Goal: Task Accomplishment & Management: Complete application form

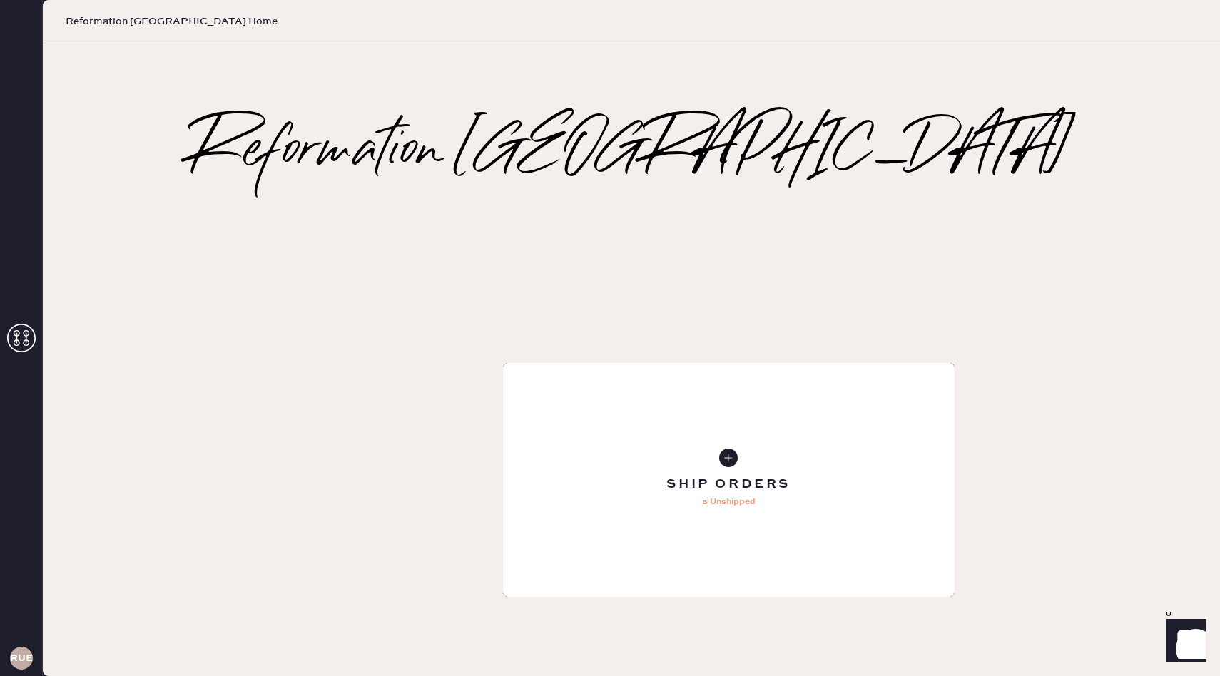
click at [677, 363] on div "Repair Order" at bounding box center [729, 480] width 452 height 234
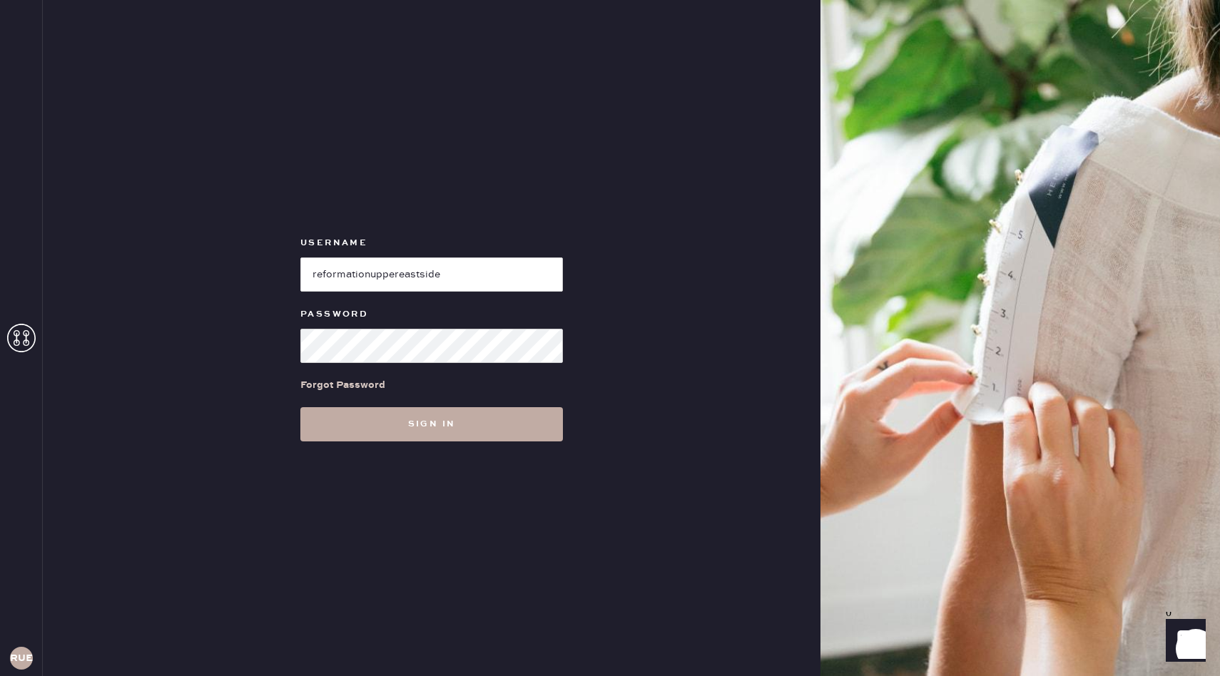
click at [371, 432] on button "Sign in" at bounding box center [431, 424] width 263 height 34
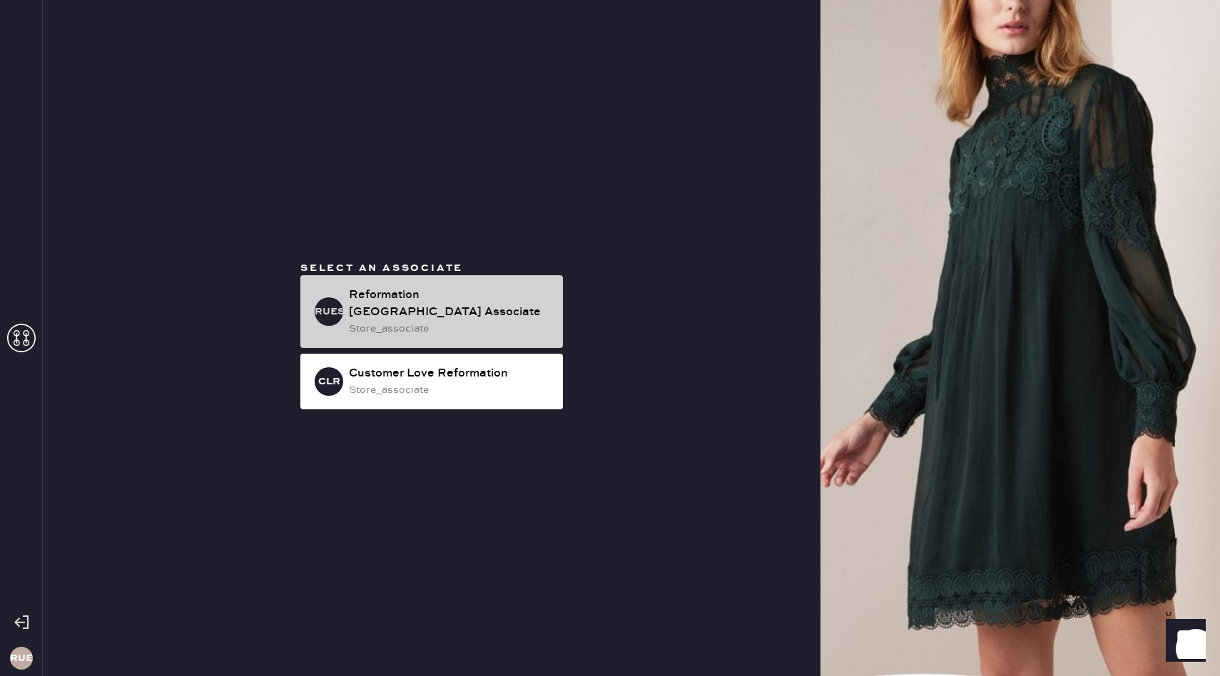
click at [425, 315] on div "Reformation [GEOGRAPHIC_DATA] Associate" at bounding box center [450, 304] width 203 height 34
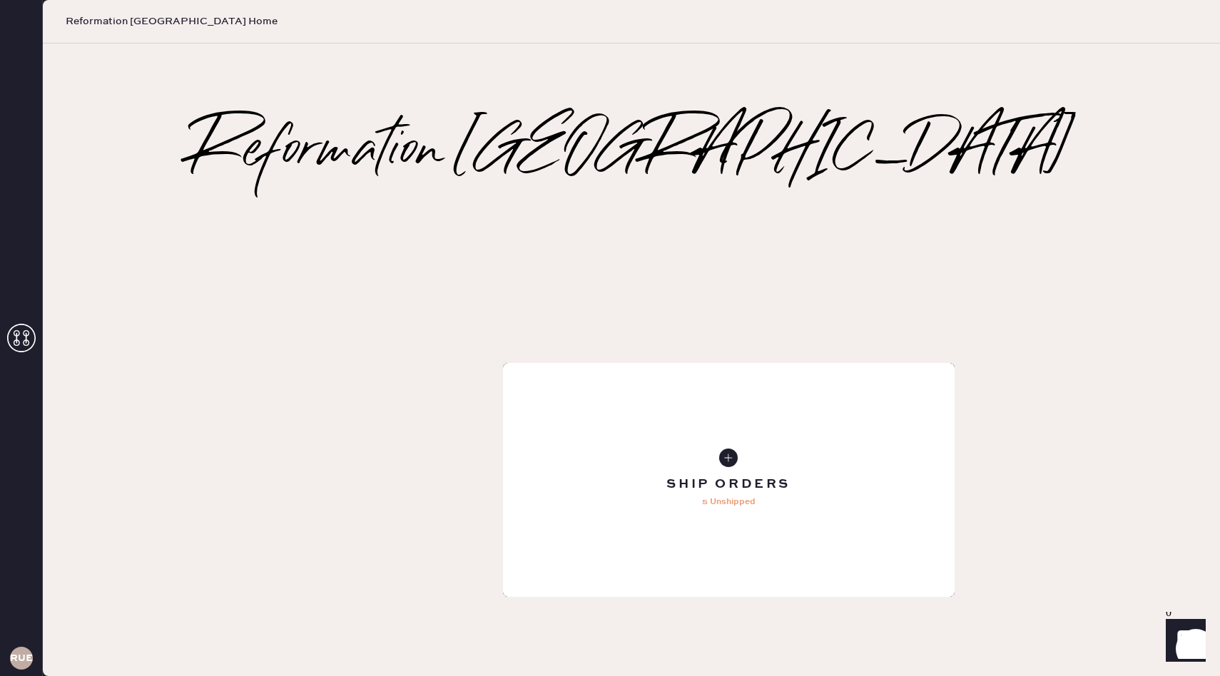
click at [727, 363] on div "Repair Order" at bounding box center [729, 480] width 452 height 234
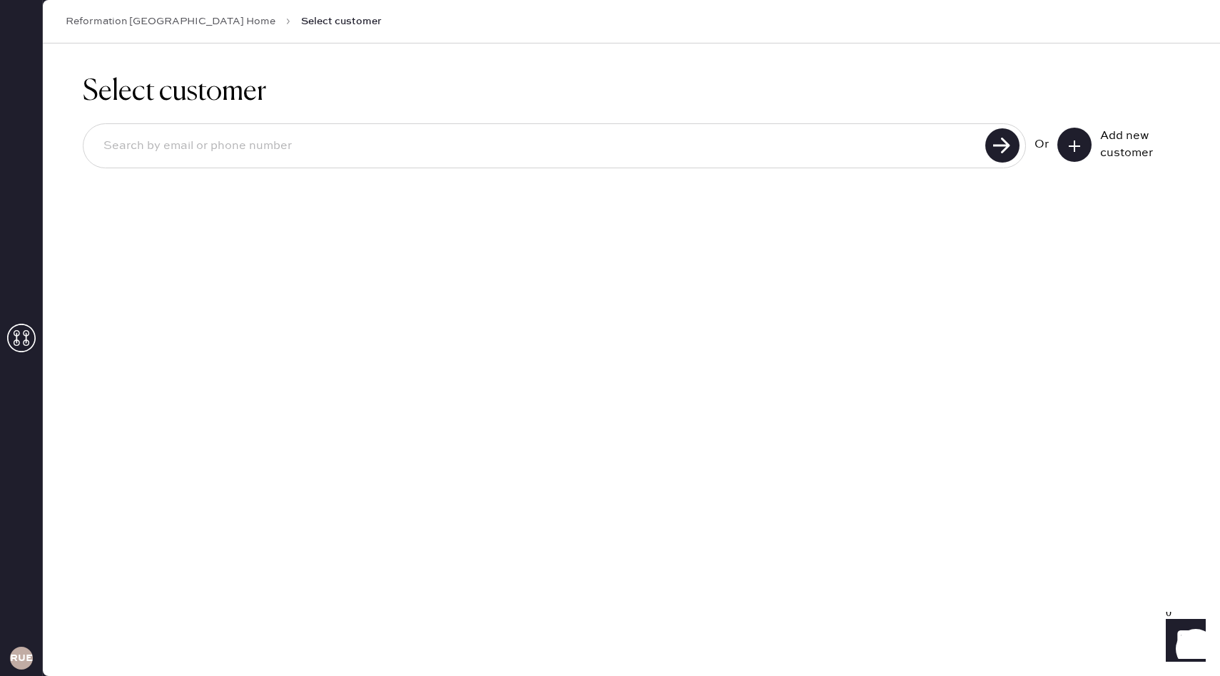
click at [1069, 144] on icon at bounding box center [1074, 146] width 14 height 14
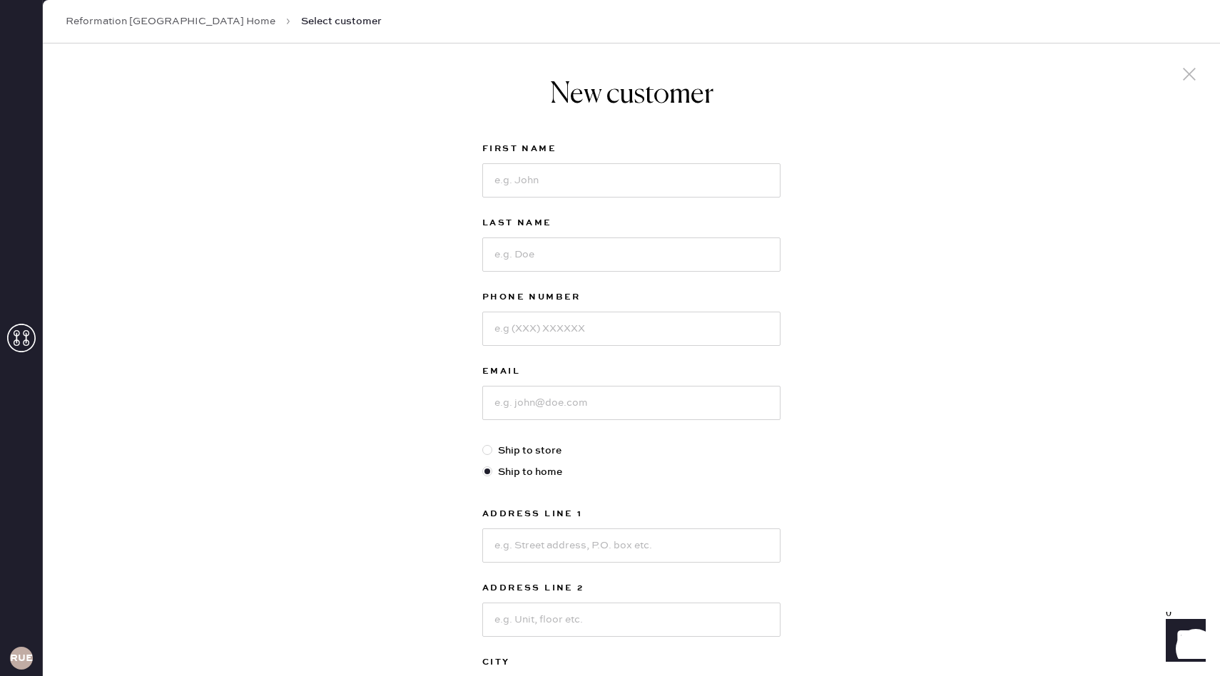
scroll to position [75, 0]
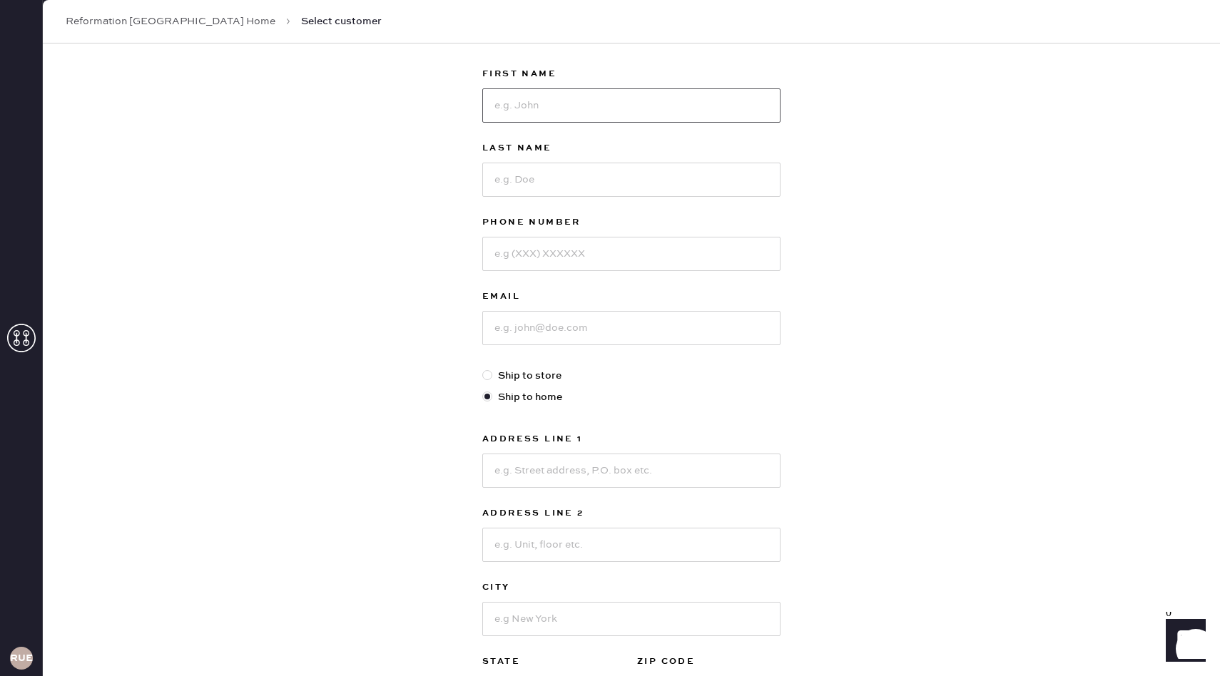
click at [725, 112] on input at bounding box center [631, 105] width 298 height 34
type input "[PERSON_NAME]"
type input "8122234308"
type input "[EMAIL_ADDRESS][DOMAIN_NAME]"
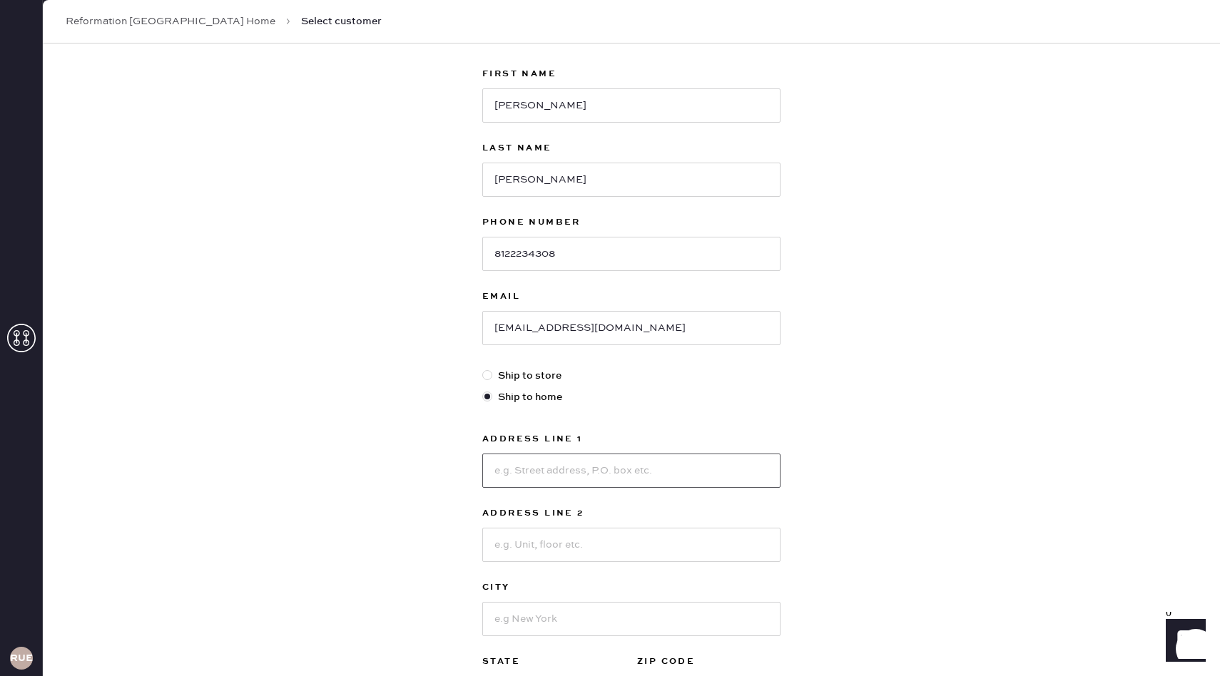
click at [656, 468] on input at bounding box center [631, 471] width 298 height 34
type input "[STREET_ADDRESS]"
click at [635, 536] on input at bounding box center [631, 545] width 298 height 34
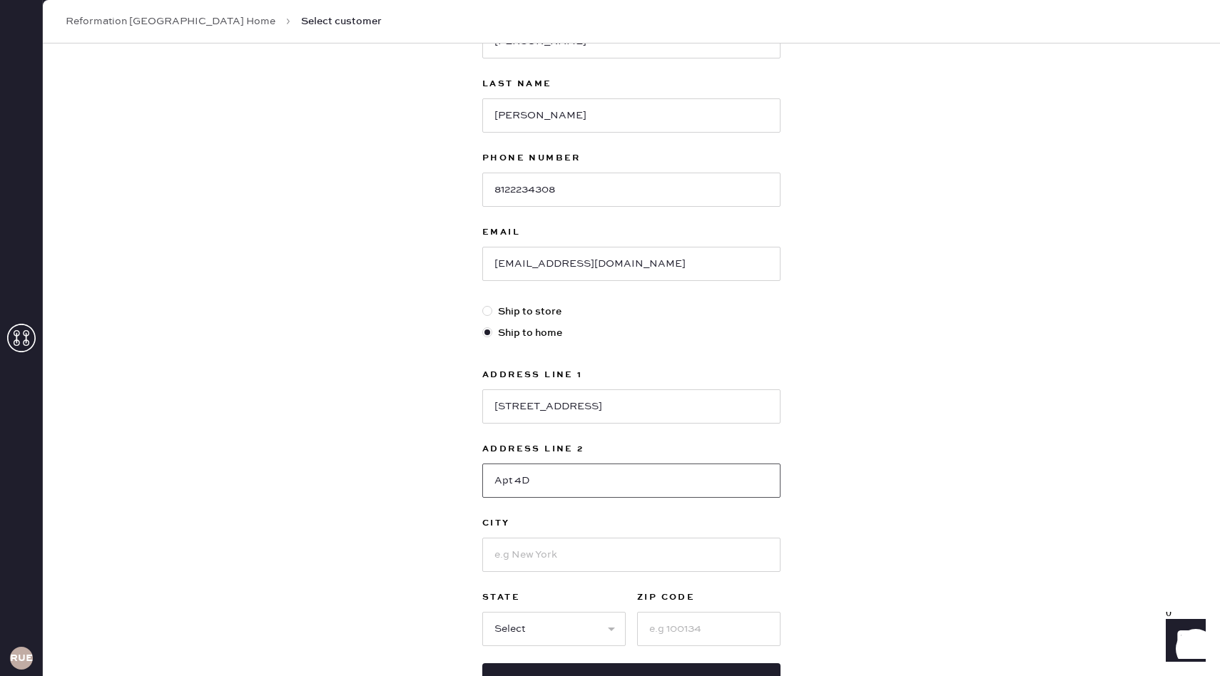
type input "Apt 4D"
click at [623, 545] on input at bounding box center [631, 555] width 298 height 34
type input "T"
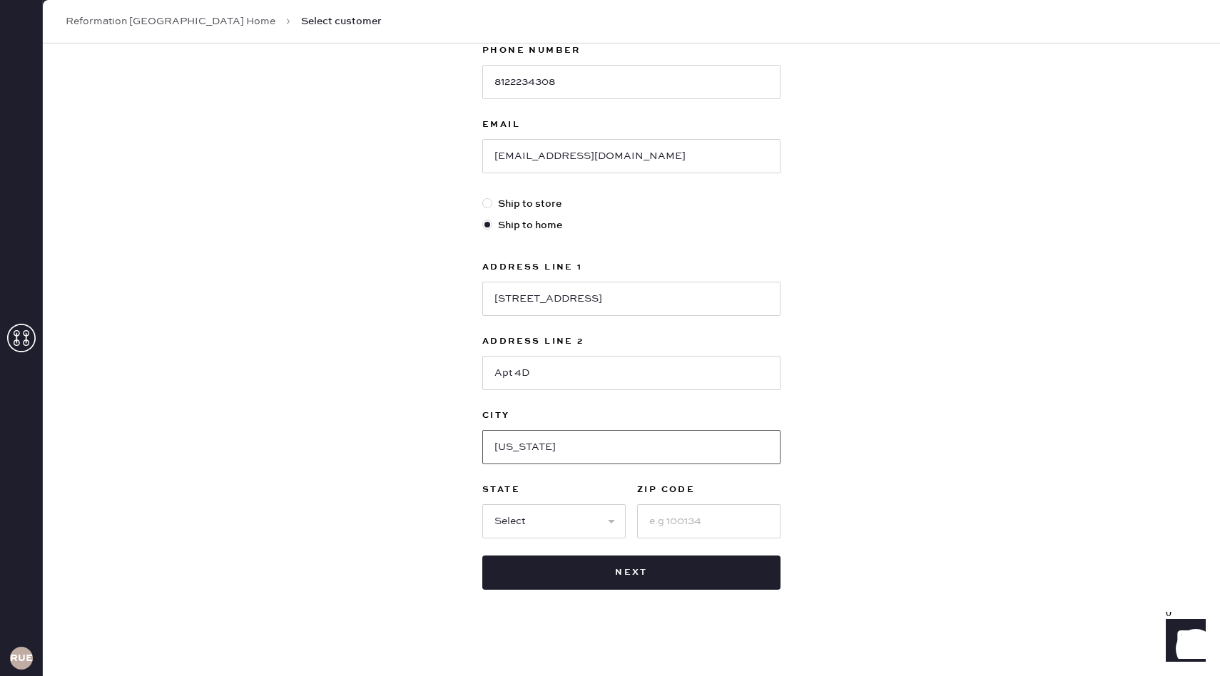
scroll to position [252, 0]
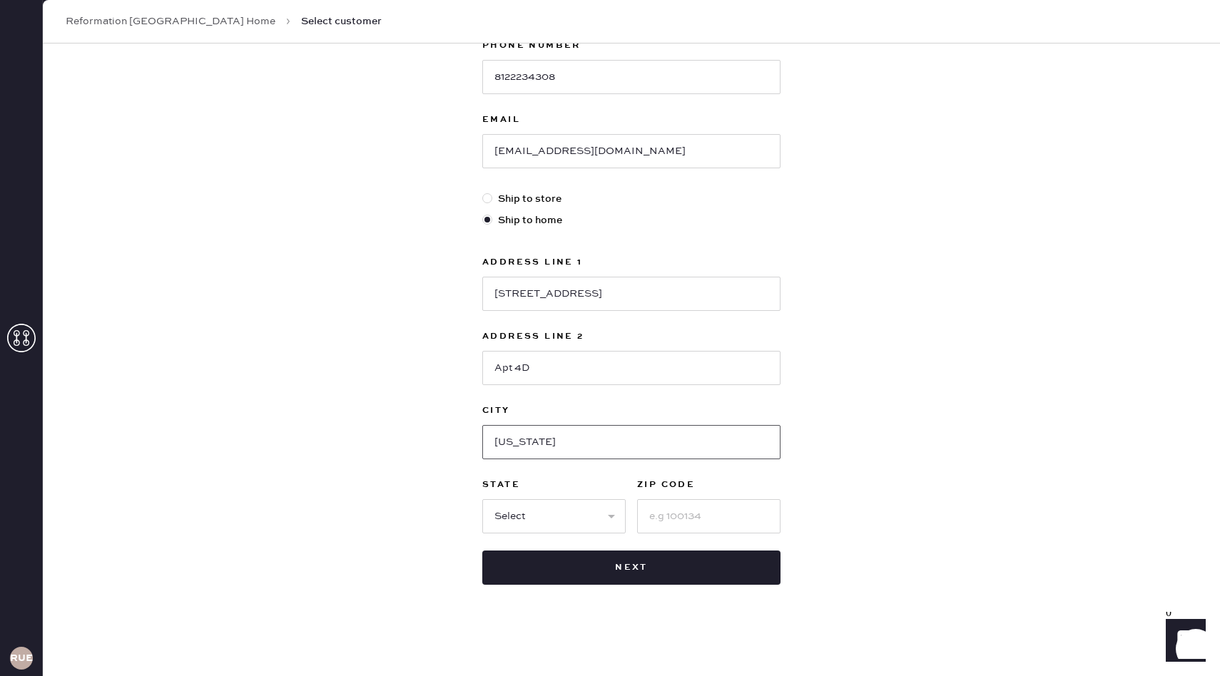
type input "[US_STATE]"
click at [574, 531] on select "Select AK AL AR AZ CA CO CT [GEOGRAPHIC_DATA] DE FL [GEOGRAPHIC_DATA] HI [GEOGR…" at bounding box center [553, 516] width 143 height 34
select select "NY"
click at [685, 529] on input at bounding box center [708, 516] width 143 height 34
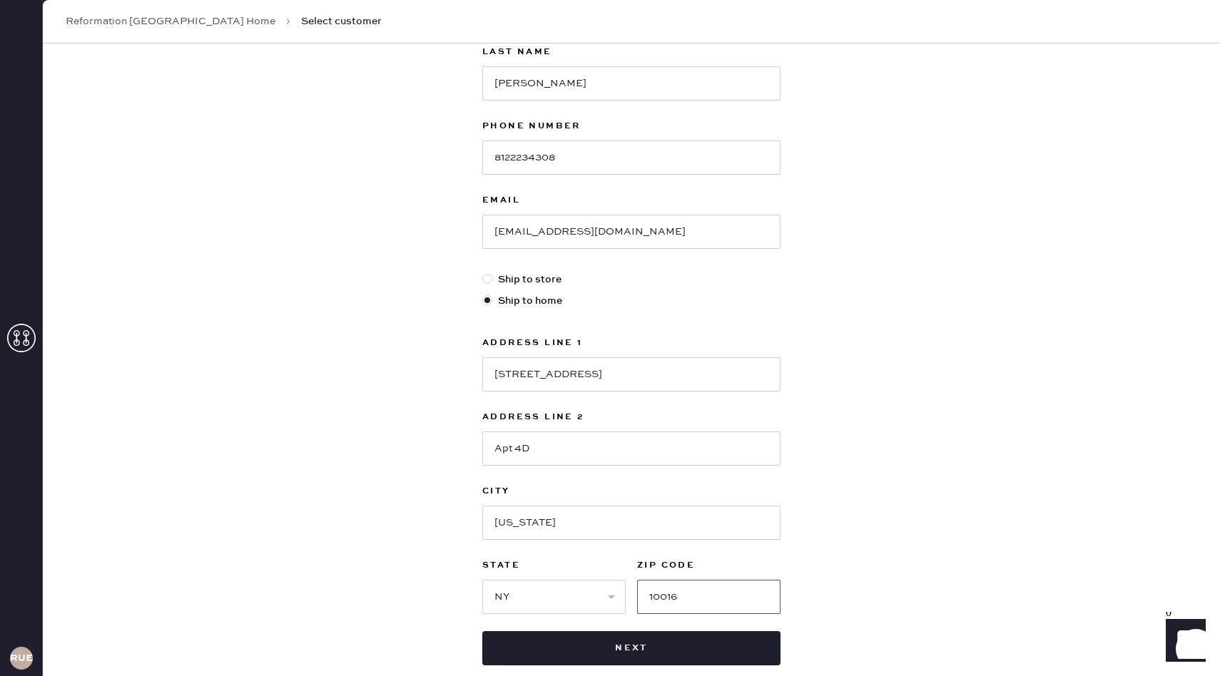
scroll to position [178, 0]
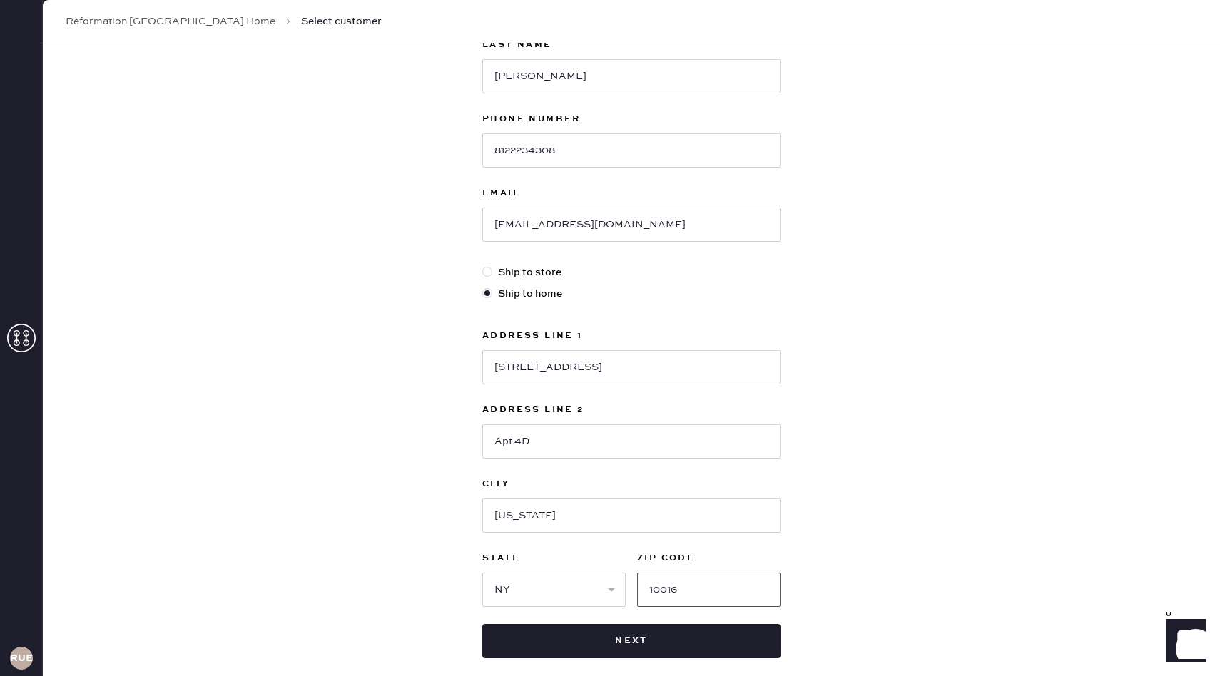
type input "10016"
click at [705, 375] on input "[STREET_ADDRESS]" at bounding box center [631, 367] width 298 height 34
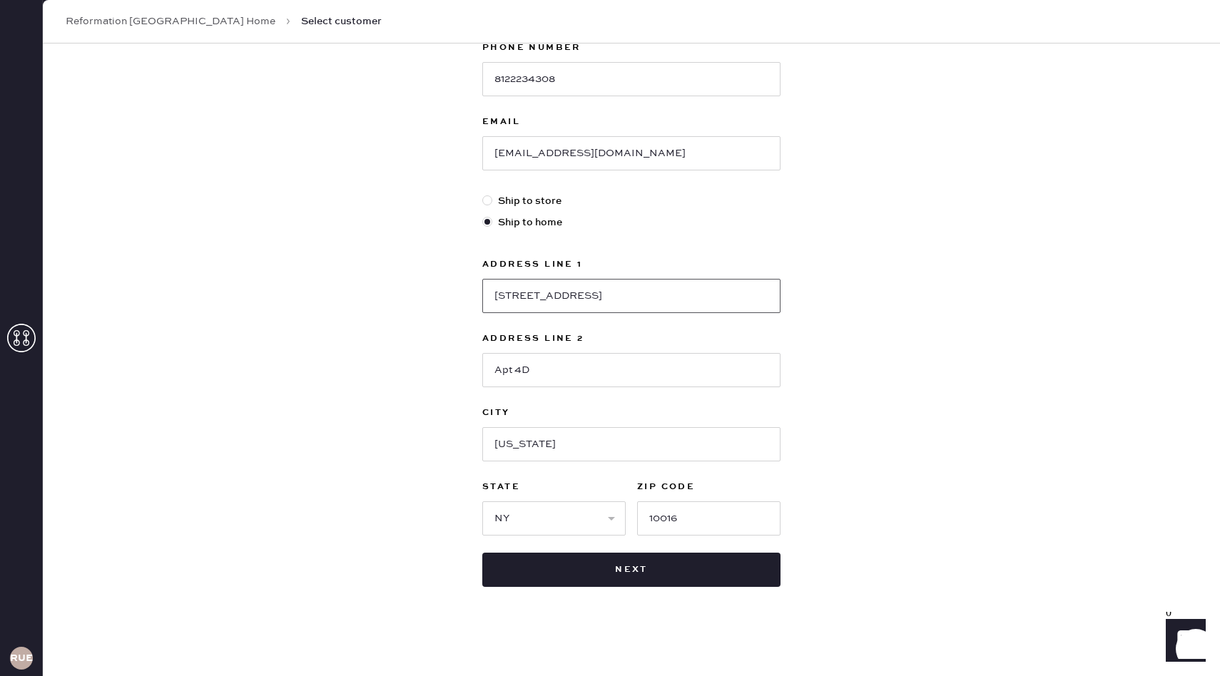
scroll to position [252, 0]
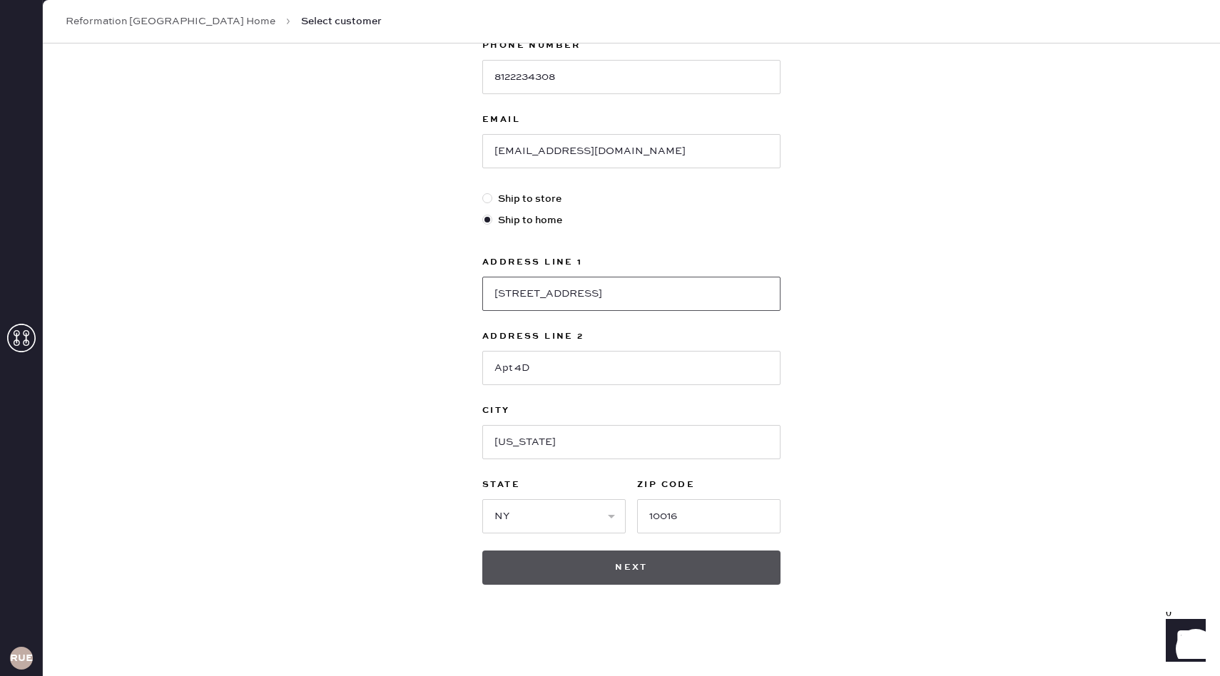
type input "[STREET_ADDRESS]"
click at [626, 577] on button "Next" at bounding box center [631, 568] width 298 height 34
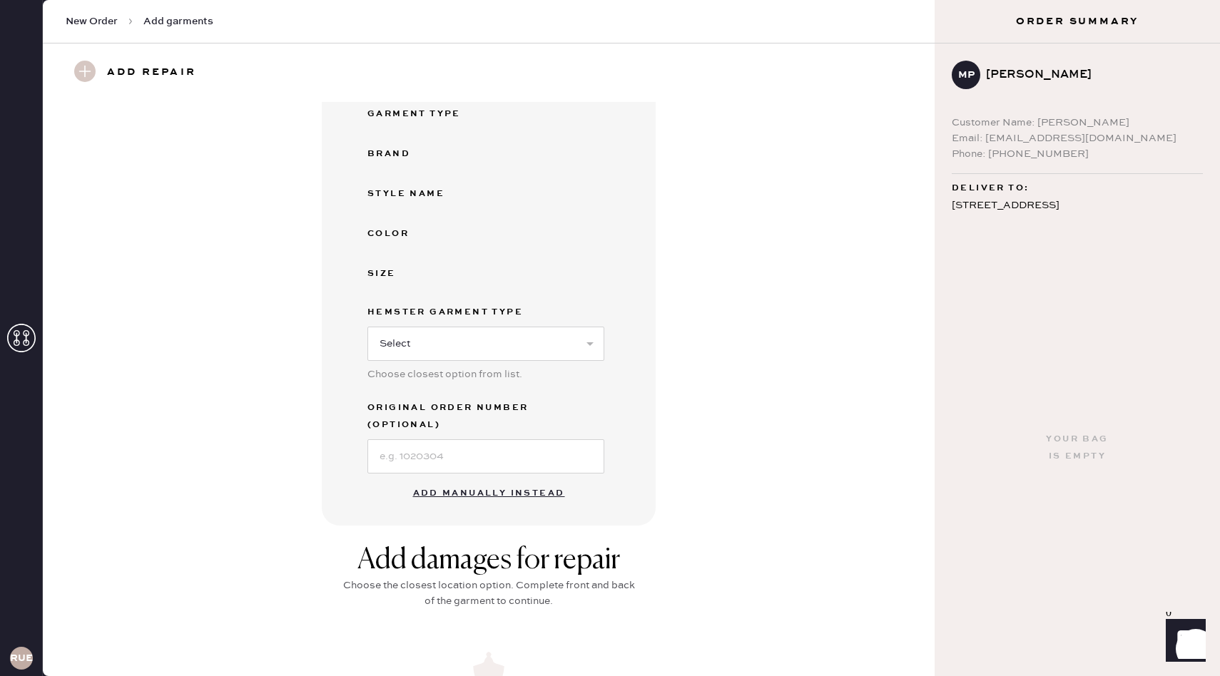
scroll to position [180, 0]
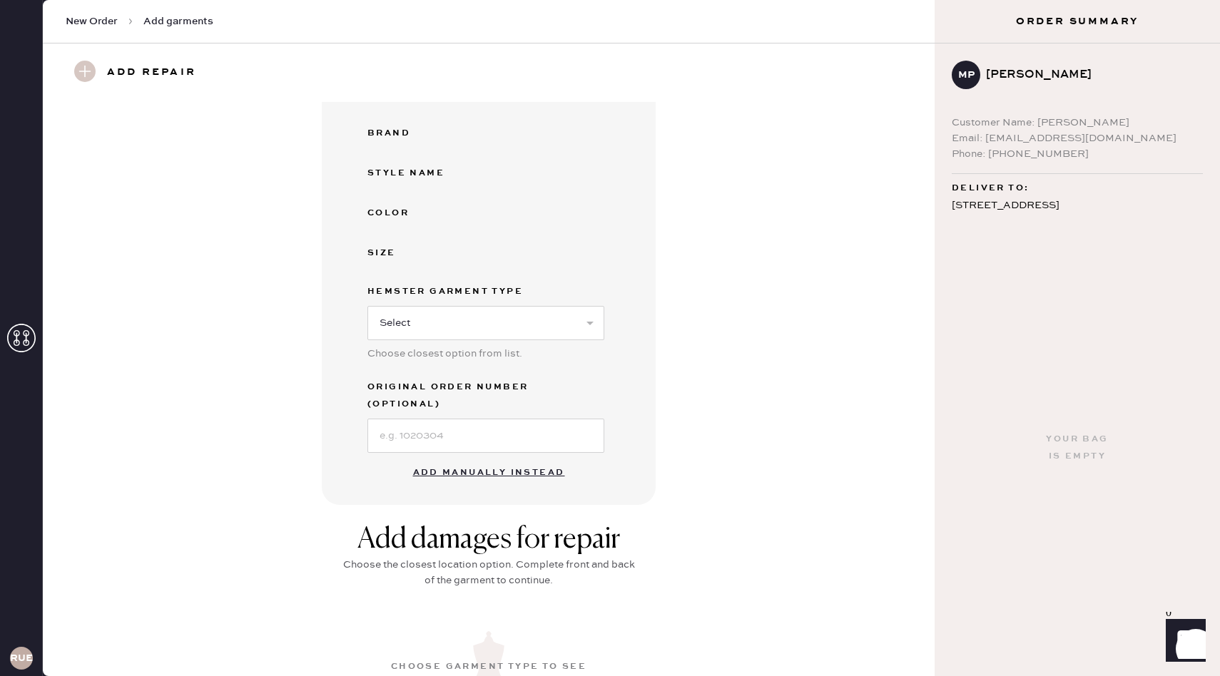
click at [506, 459] on button "Add manually instead" at bounding box center [488, 473] width 169 height 29
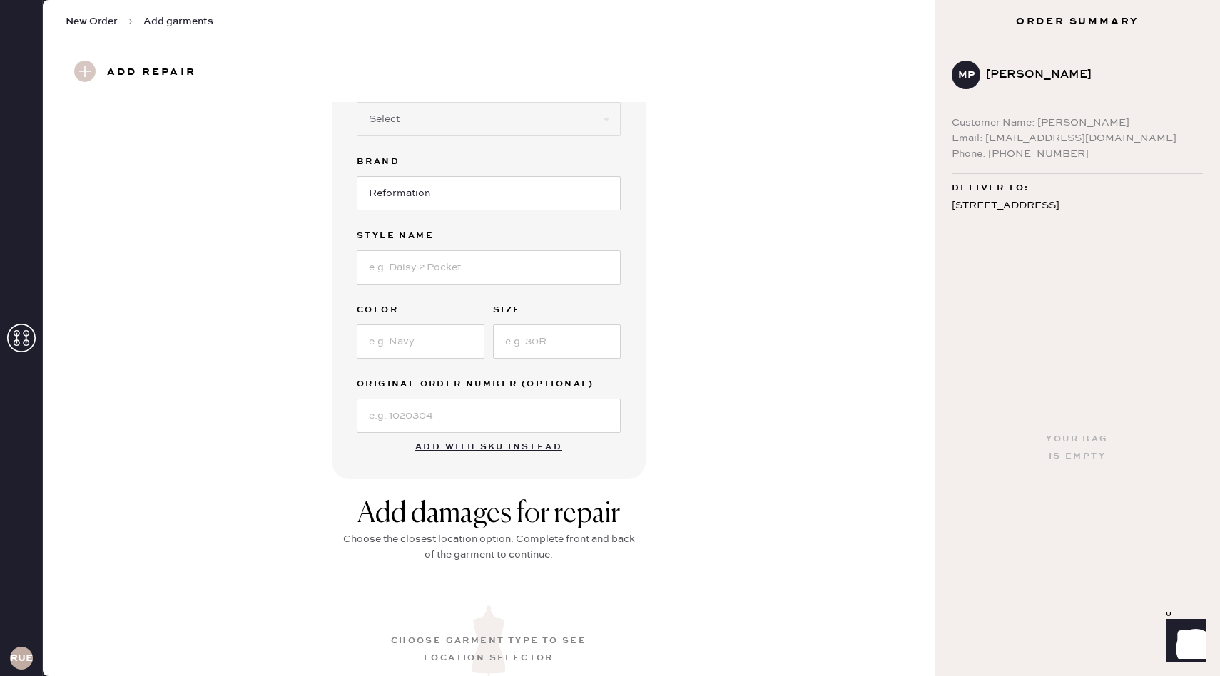
scroll to position [0, 0]
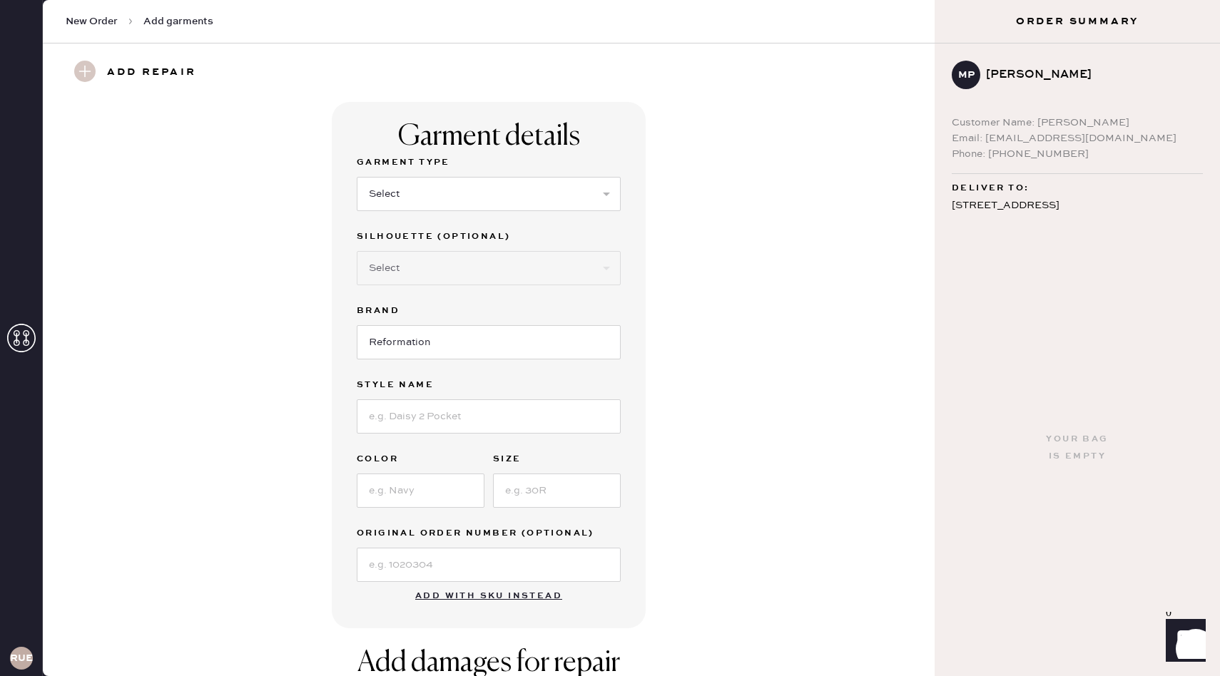
click at [450, 289] on div "Silhouette (optional) Select Other" at bounding box center [489, 265] width 264 height 74
click at [447, 195] on select "Select Basic Skirt Jeans Leggings Pants Shorts Basic Sleeved Dress Basic Sleeve…" at bounding box center [489, 194] width 264 height 34
select select "5"
click at [456, 273] on select "Select Short Sleeves Long Sleeves Other" at bounding box center [489, 268] width 264 height 34
select select "17"
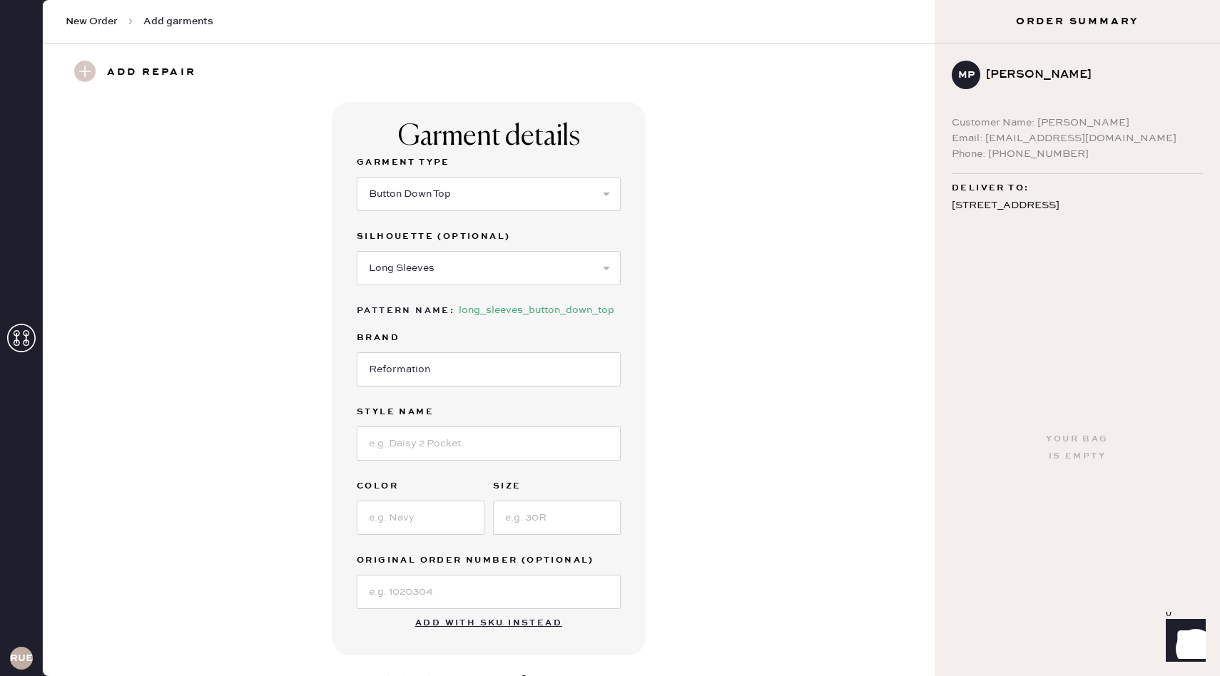
click at [449, 346] on div "Brand" at bounding box center [489, 340] width 264 height 20
click at [475, 447] on input at bounding box center [489, 444] width 264 height 34
type input "[PERSON_NAME]"
click at [456, 527] on input at bounding box center [421, 518] width 128 height 34
type input "Light Gray"
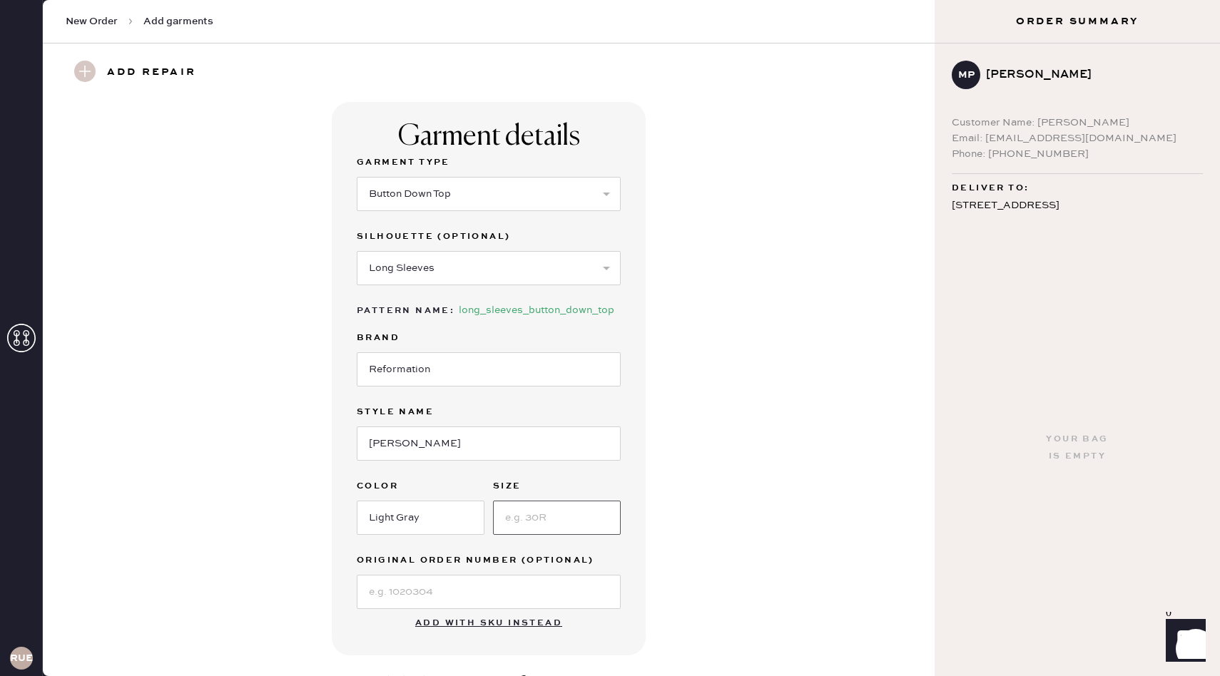
click at [561, 525] on input at bounding box center [557, 518] width 128 height 34
click at [449, 445] on input "[PERSON_NAME]" at bounding box center [489, 444] width 264 height 34
type input "[PERSON_NAME] Crew Cardigan"
click at [551, 531] on input at bounding box center [557, 518] width 128 height 34
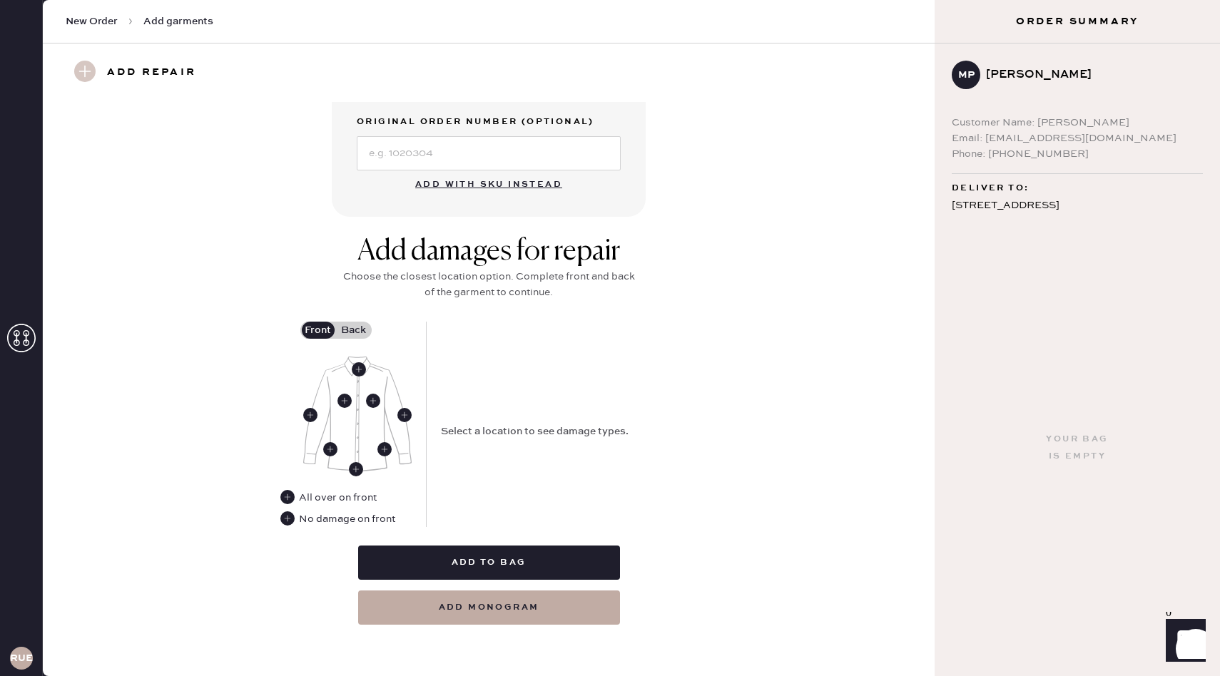
scroll to position [438, 0]
type input "M"
click at [357, 372] on use at bounding box center [359, 370] width 14 height 14
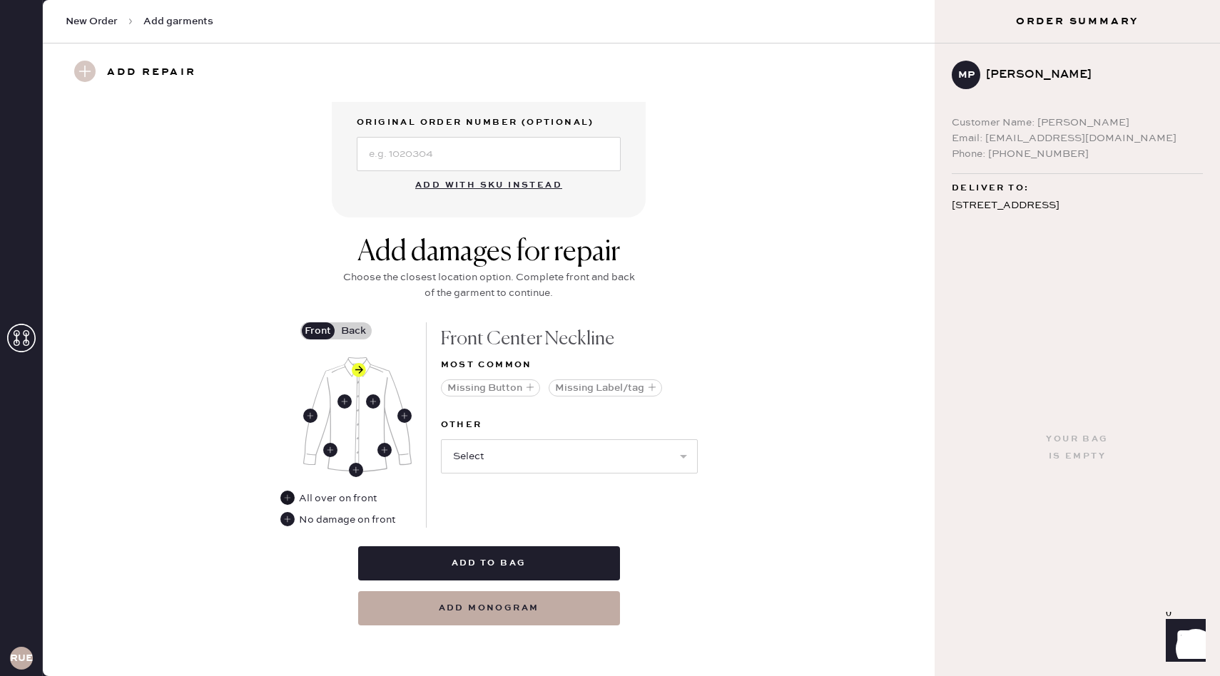
click at [289, 500] on use at bounding box center [287, 498] width 14 height 14
click at [491, 479] on select "Select Broken / Ripped Hem Broken Beads Broken Button Broken Elastic Broken Hoo…" at bounding box center [569, 482] width 257 height 34
select select "1679"
select select
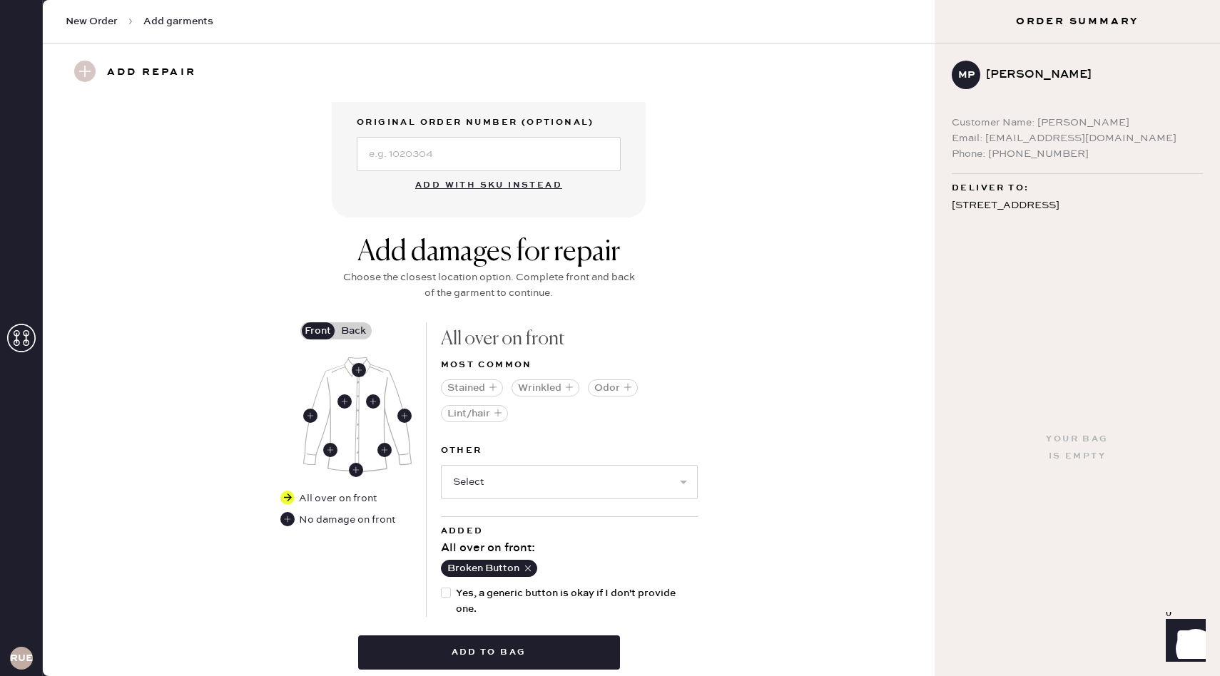
click at [445, 592] on div at bounding box center [446, 593] width 10 height 10
click at [442, 586] on input "Yes, a generic button is okay if I don't provide one." at bounding box center [441, 586] width 1 height 1
checkbox input "true"
click at [357, 334] on label "Back" at bounding box center [354, 330] width 36 height 17
click at [354, 331] on input "Back" at bounding box center [354, 331] width 0 height 0
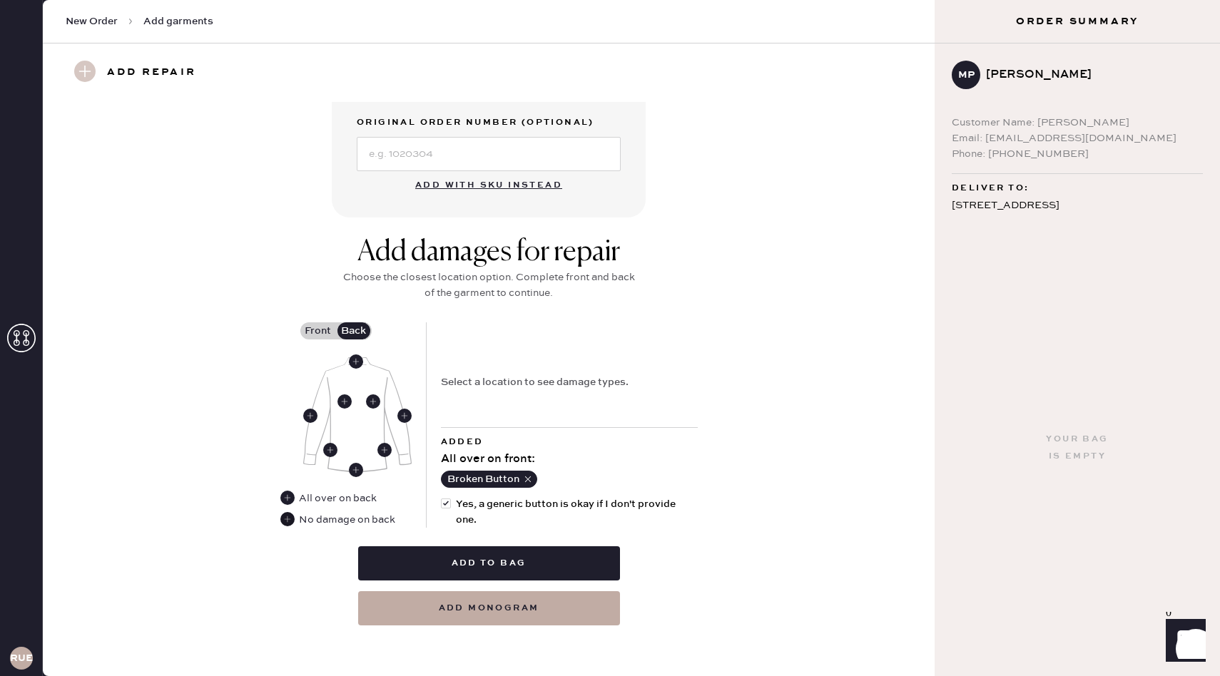
click at [282, 522] on use at bounding box center [287, 519] width 14 height 14
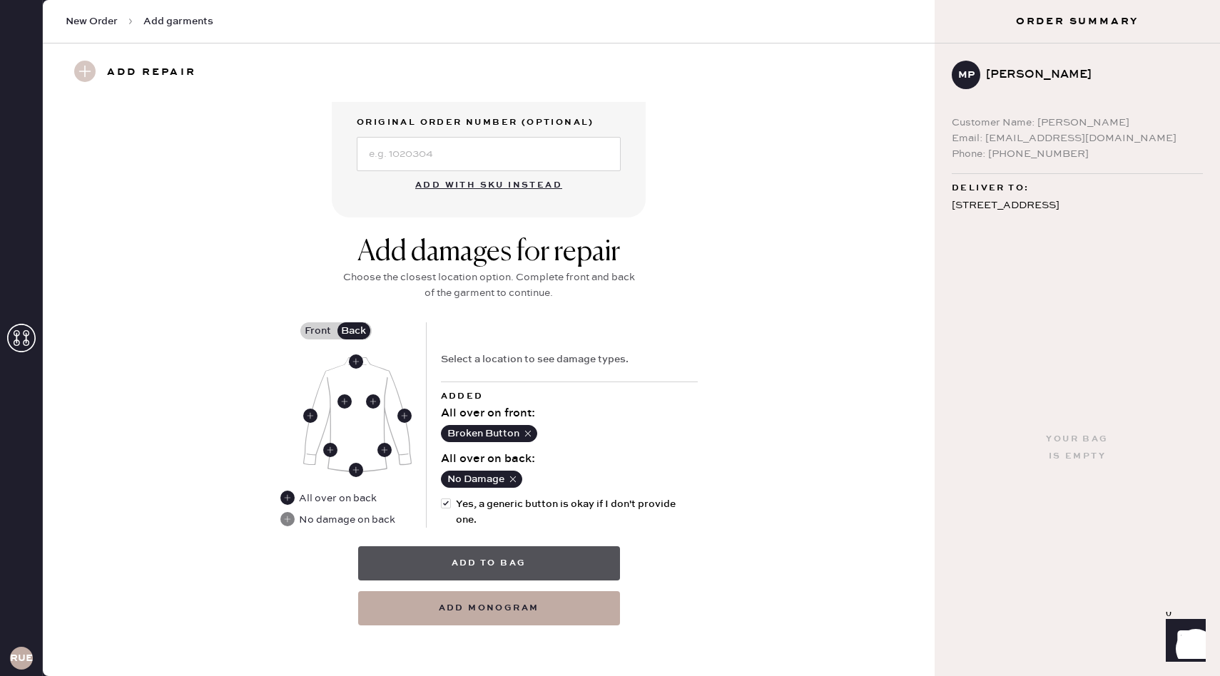
click at [508, 561] on button "Add to bag" at bounding box center [489, 563] width 262 height 34
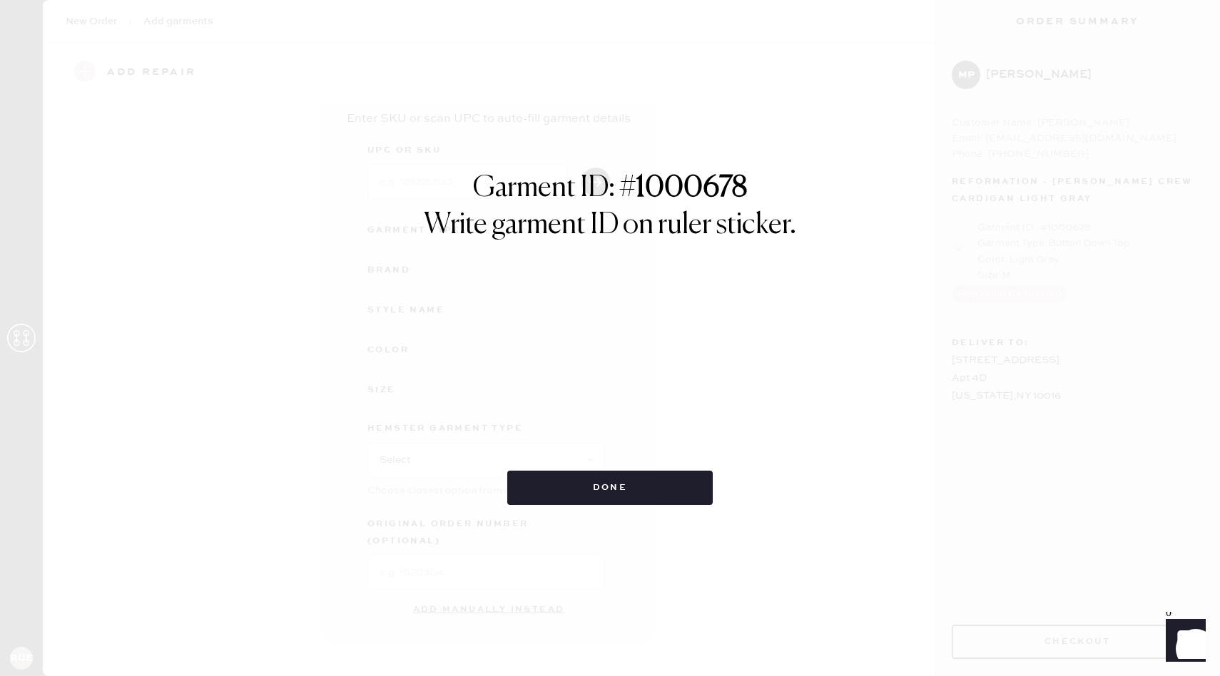
scroll to position [26, 0]
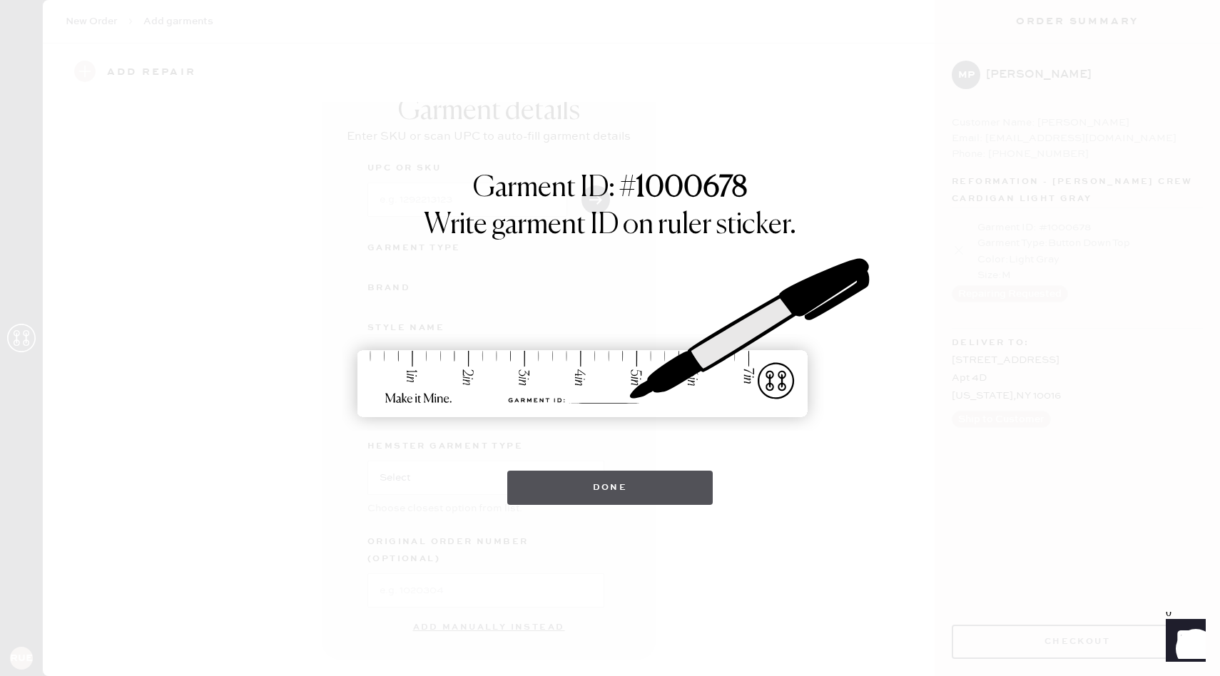
click at [577, 500] on button "Done" at bounding box center [610, 488] width 206 height 34
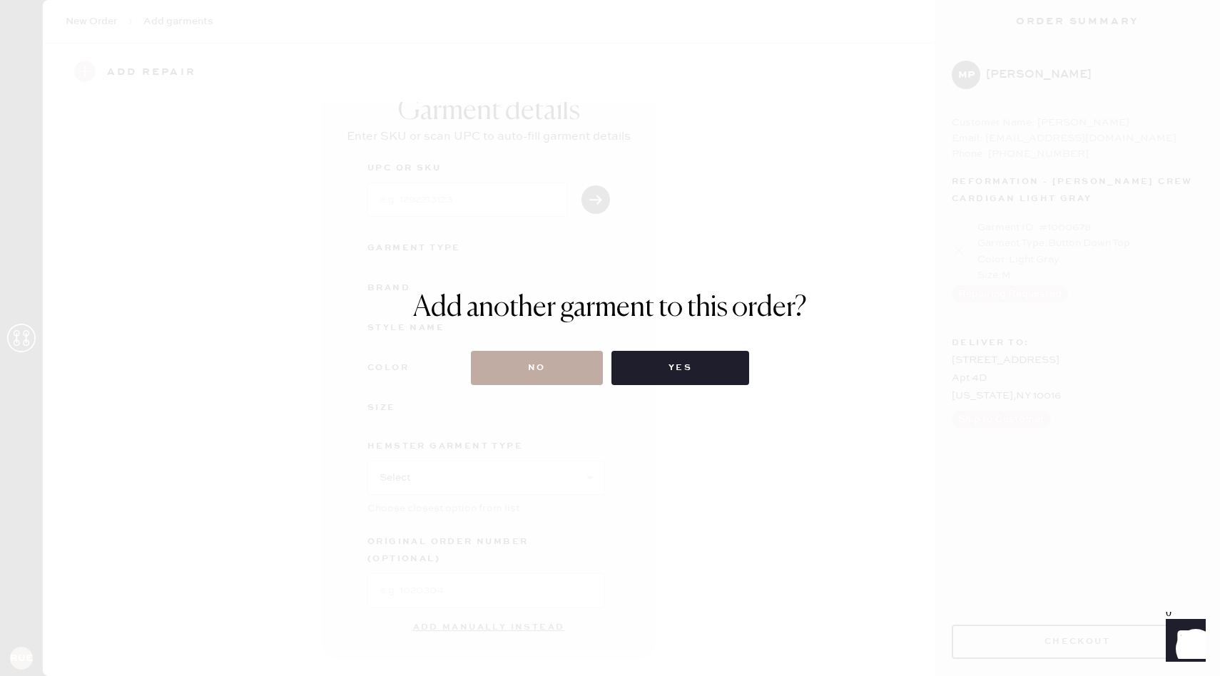
click at [551, 360] on button "No" at bounding box center [537, 368] width 132 height 34
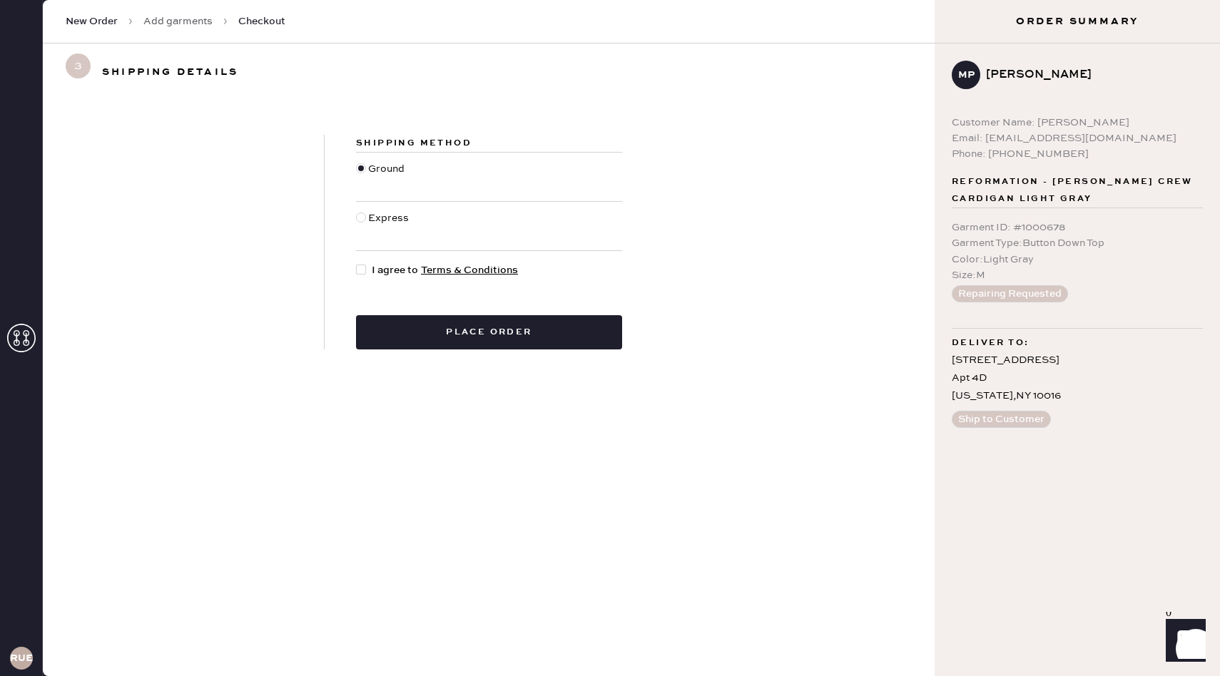
click at [357, 270] on div at bounding box center [361, 270] width 10 height 10
click at [357, 263] on input "I agree to Terms & Conditions" at bounding box center [356, 263] width 1 height 1
checkbox input "true"
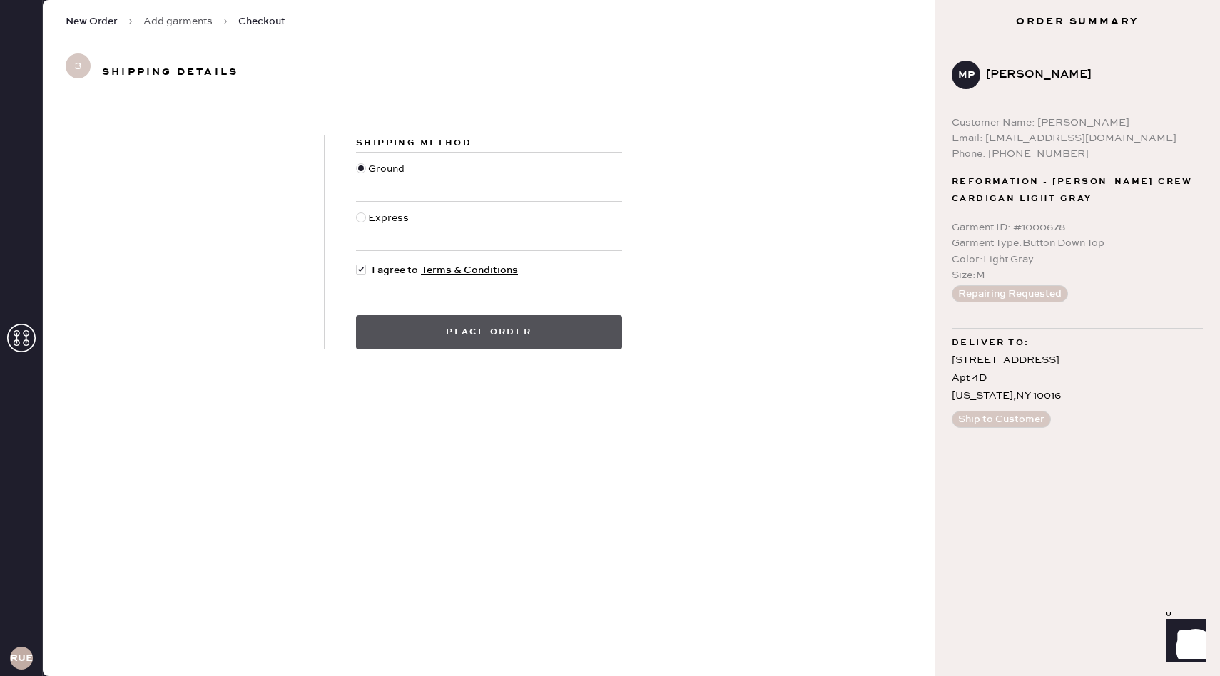
click at [374, 334] on button "Place order" at bounding box center [489, 332] width 266 height 34
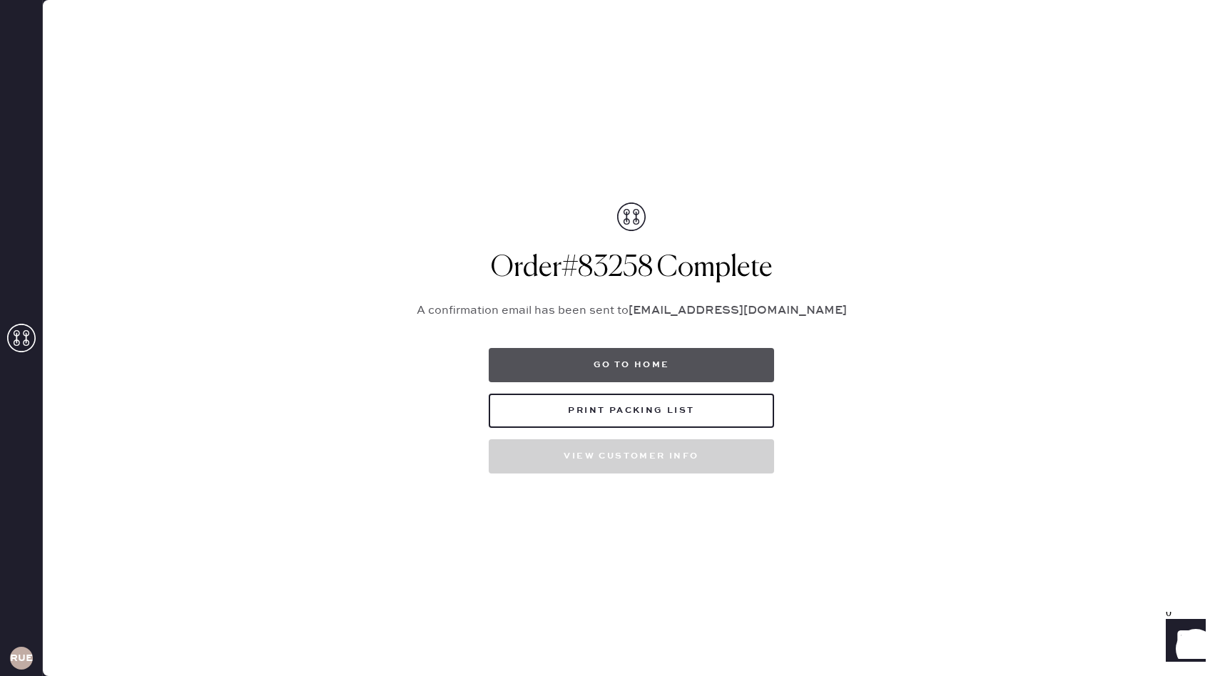
click at [695, 351] on button "Go to home" at bounding box center [631, 365] width 285 height 34
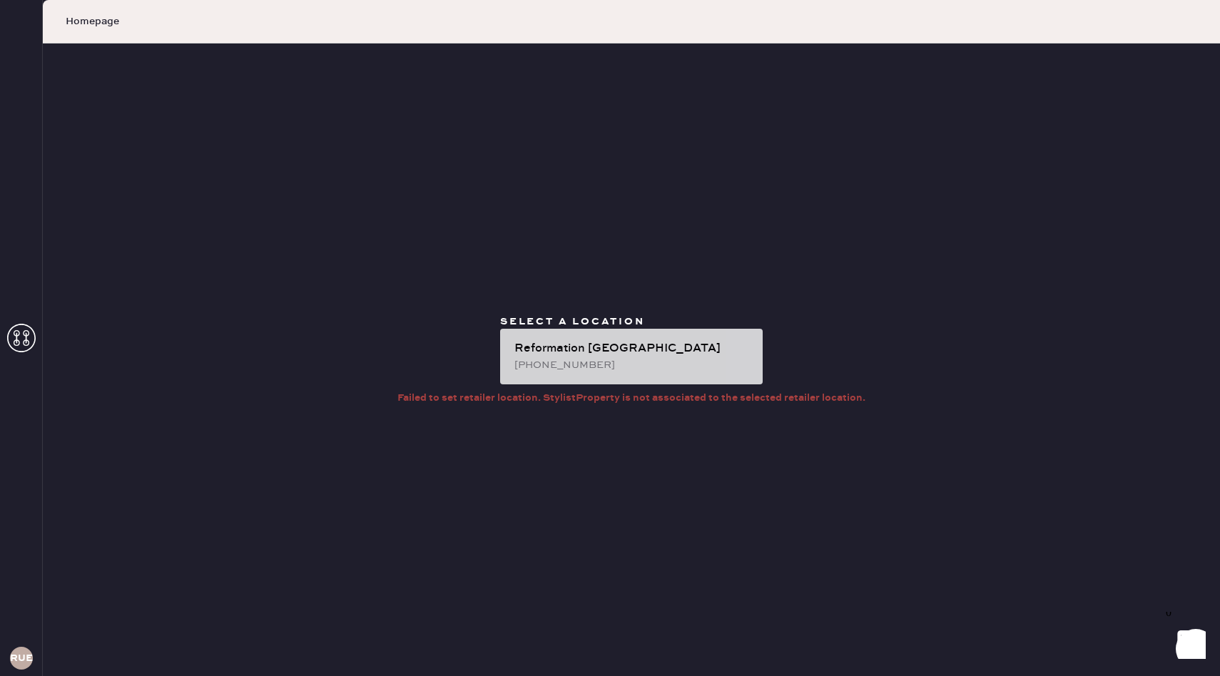
click at [632, 350] on div "Reformation [GEOGRAPHIC_DATA]" at bounding box center [632, 348] width 237 height 17
click at [616, 361] on div "[PHONE_NUMBER]" at bounding box center [632, 365] width 237 height 16
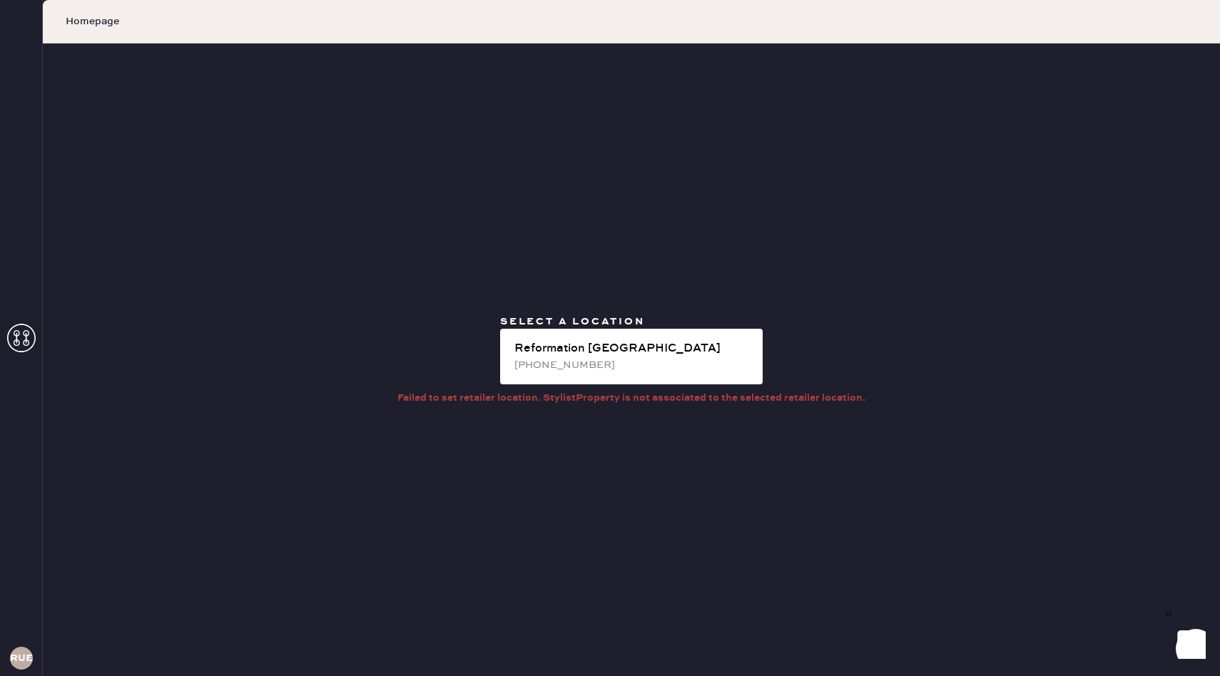
click at [26, 350] on use at bounding box center [21, 338] width 29 height 29
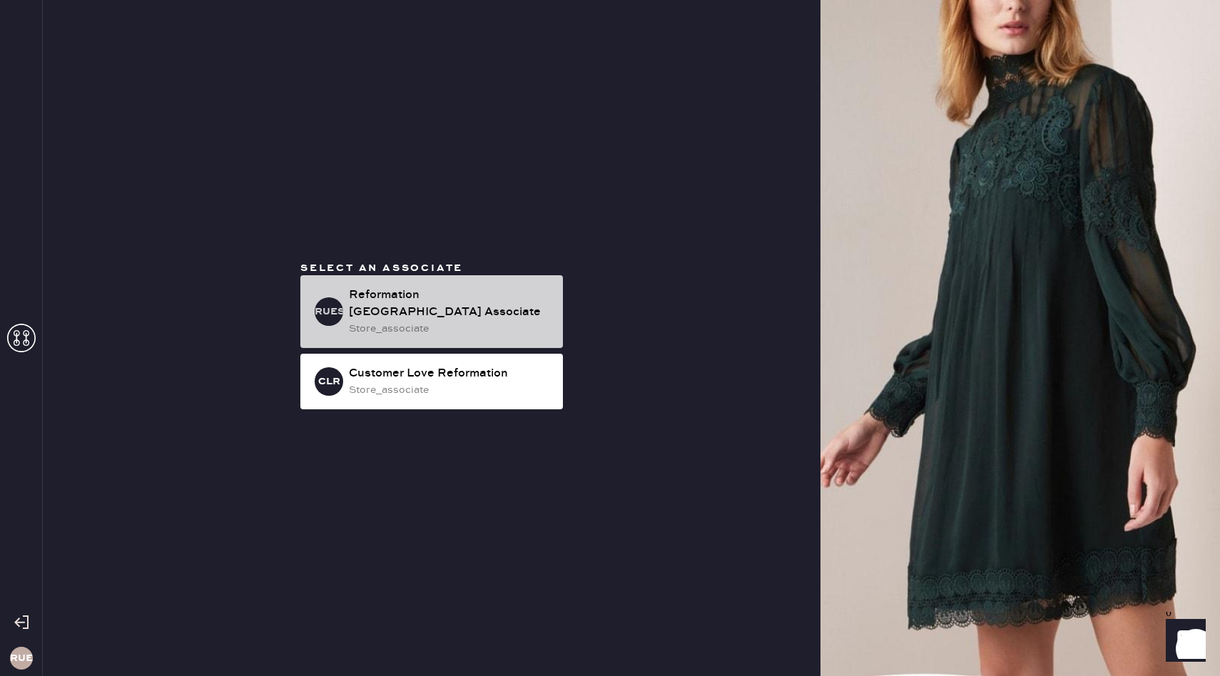
click at [419, 330] on div "store_associate" at bounding box center [450, 329] width 203 height 16
